Goal: Information Seeking & Learning: Compare options

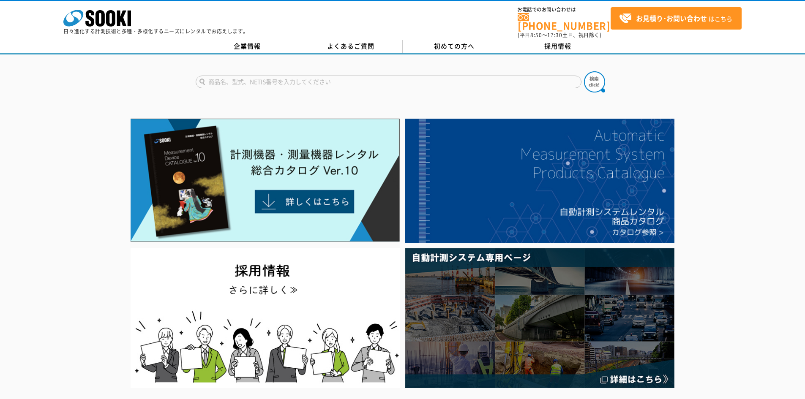
click at [285, 80] on input "text" at bounding box center [389, 82] width 386 height 13
type input "タスク"
click at [593, 78] on img at bounding box center [594, 81] width 21 height 21
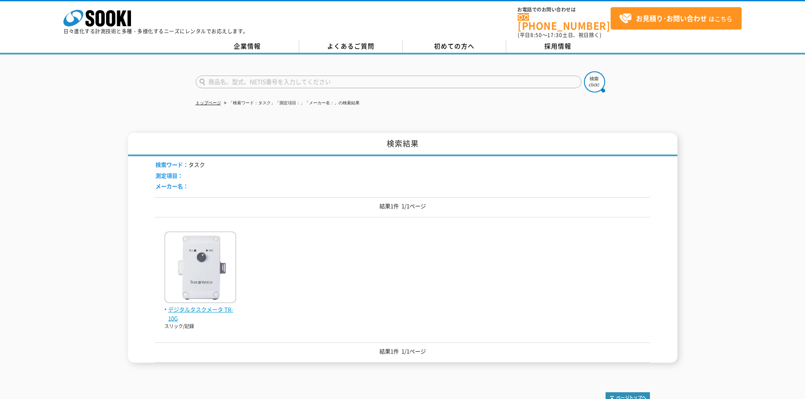
click at [206, 300] on img at bounding box center [200, 269] width 72 height 74
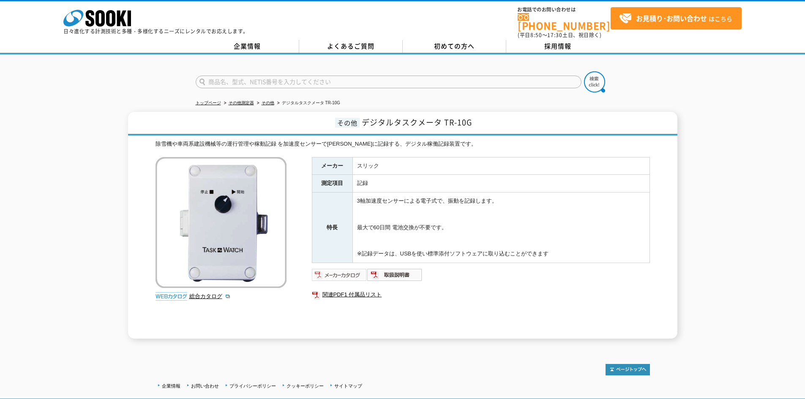
click at [349, 271] on img at bounding box center [339, 275] width 55 height 14
click at [241, 76] on input "text" at bounding box center [389, 82] width 386 height 13
type input "距離"
click at [584, 71] on button at bounding box center [594, 81] width 21 height 21
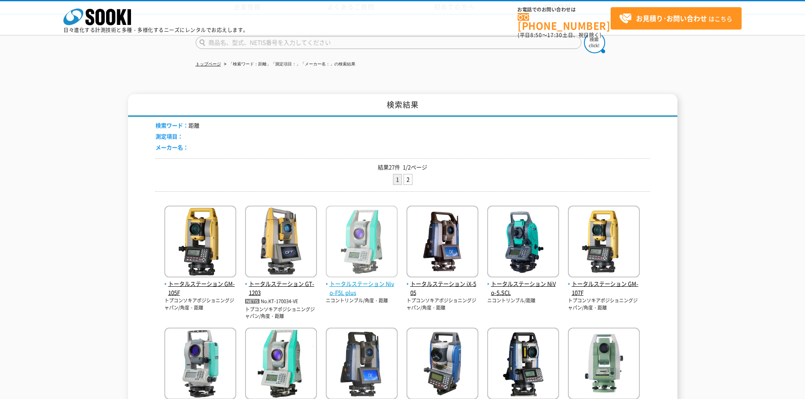
scroll to position [312, 0]
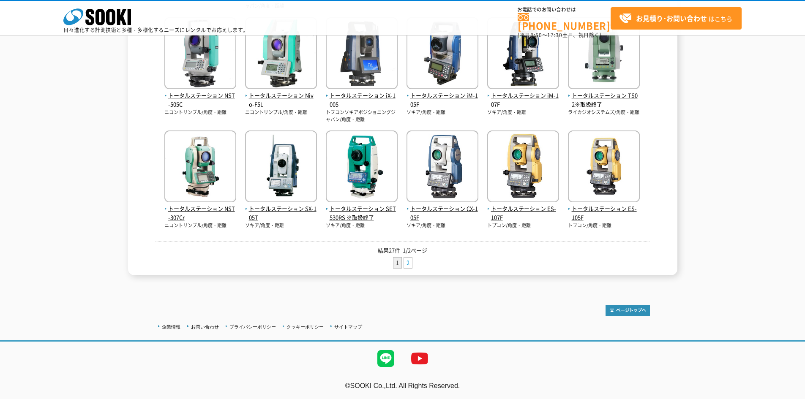
click at [404, 259] on link "2" at bounding box center [408, 263] width 8 height 11
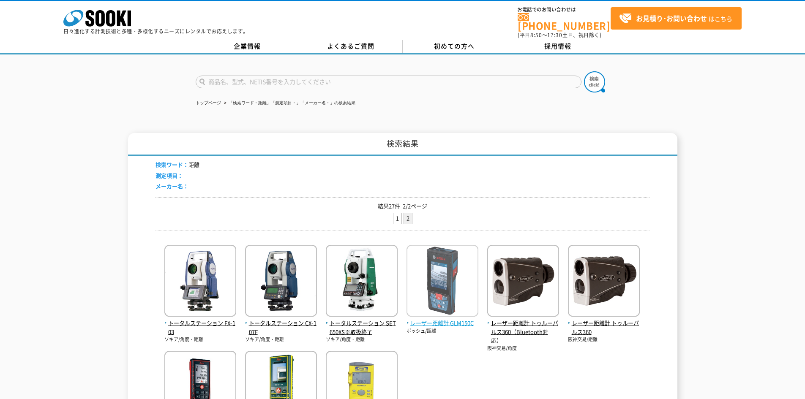
click at [440, 302] on img at bounding box center [443, 282] width 72 height 74
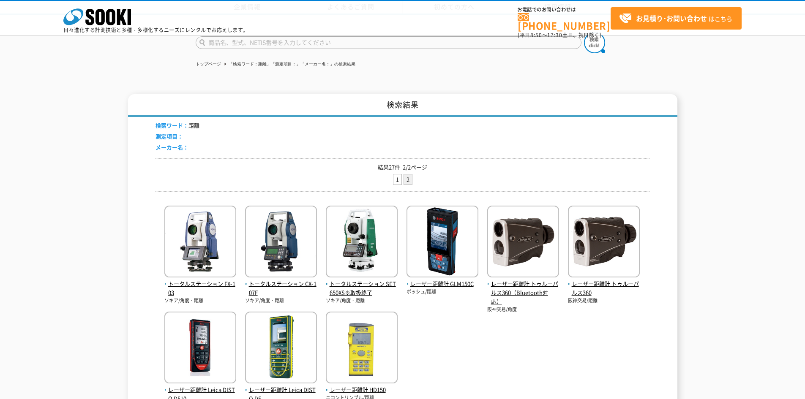
scroll to position [182, 0]
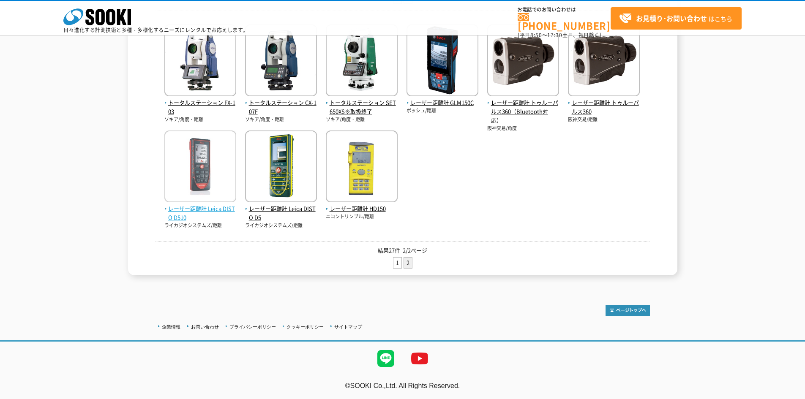
click at [208, 208] on span "レーザー距離計 Leica DISTO D510" at bounding box center [200, 214] width 72 height 18
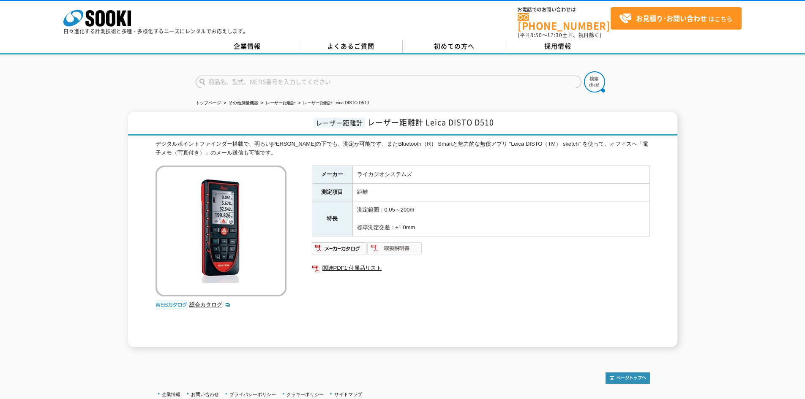
click at [397, 242] on img at bounding box center [394, 249] width 55 height 14
click at [118, 20] on polygon at bounding box center [122, 19] width 10 height 16
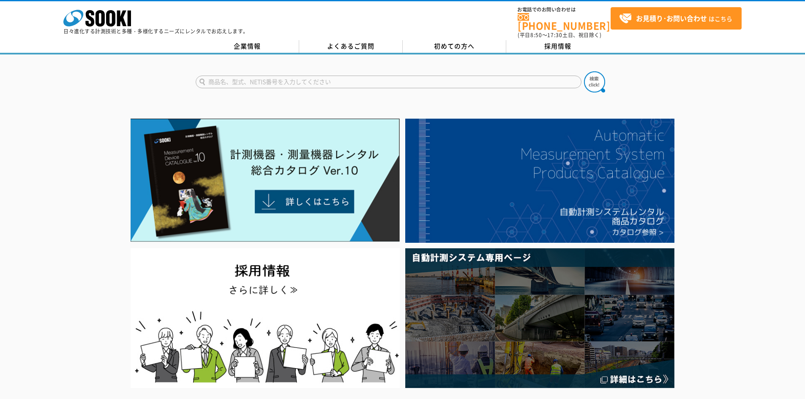
click at [487, 76] on input "text" at bounding box center [389, 82] width 386 height 13
type input "TSS"
click at [599, 75] on img at bounding box center [594, 81] width 21 height 21
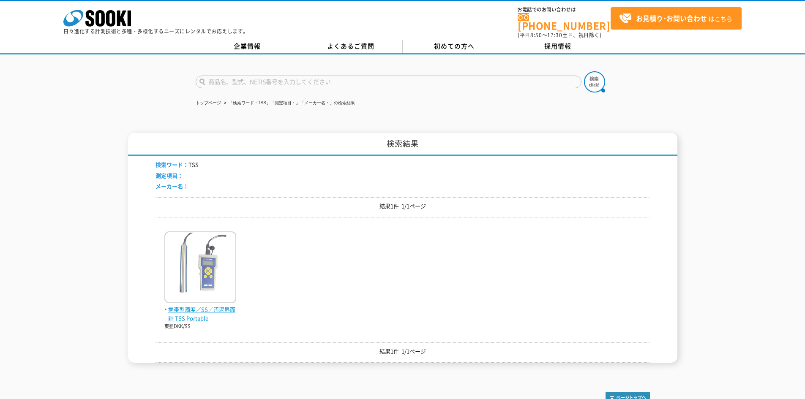
click at [230, 306] on span "携帯型濁度／SS／汚泥界面計 TSS Portable" at bounding box center [200, 315] width 72 height 18
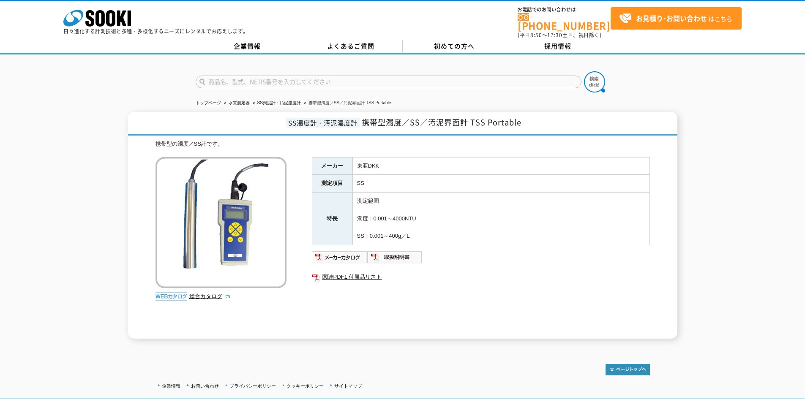
click at [320, 77] on input "text" at bounding box center [389, 82] width 386 height 13
type input "ML"
click at [587, 76] on img at bounding box center [594, 81] width 21 height 21
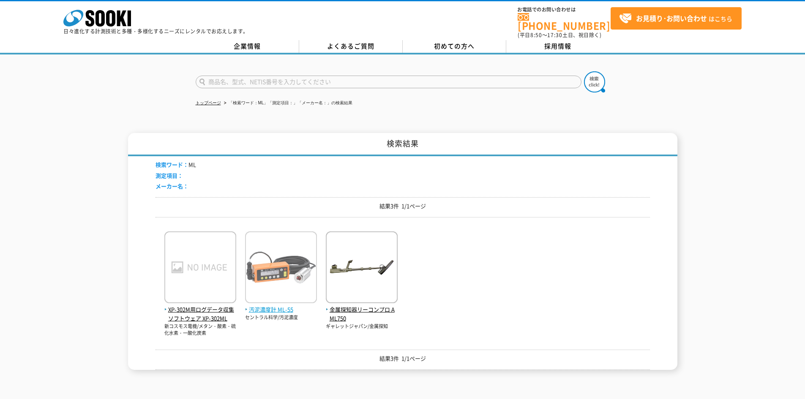
click at [262, 306] on span "汚泥濃度計 ML-55" at bounding box center [281, 310] width 72 height 9
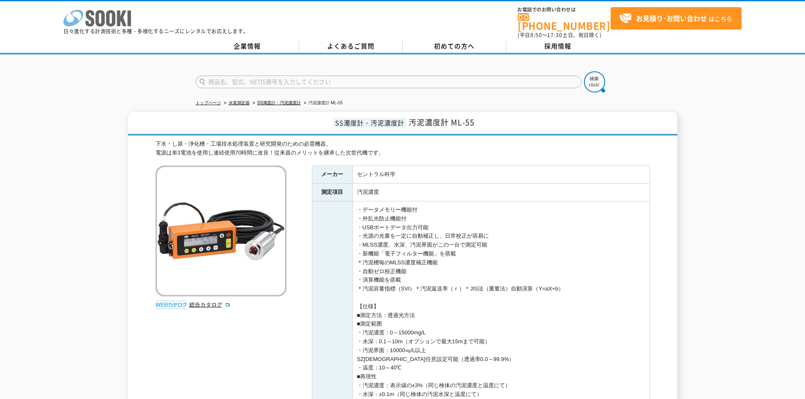
click at [109, 14] on icon at bounding box center [110, 18] width 9 height 16
